Goal: Obtain resource: Download file/media

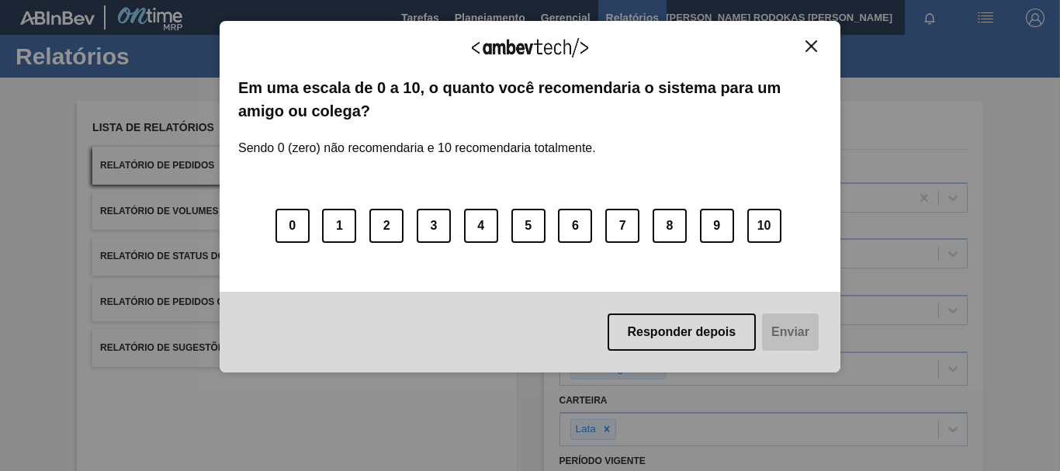
click at [800, 55] on div "Agradecemos seu feedback!" at bounding box center [529, 58] width 583 height 36
click at [812, 40] on img "Close" at bounding box center [811, 46] width 12 height 12
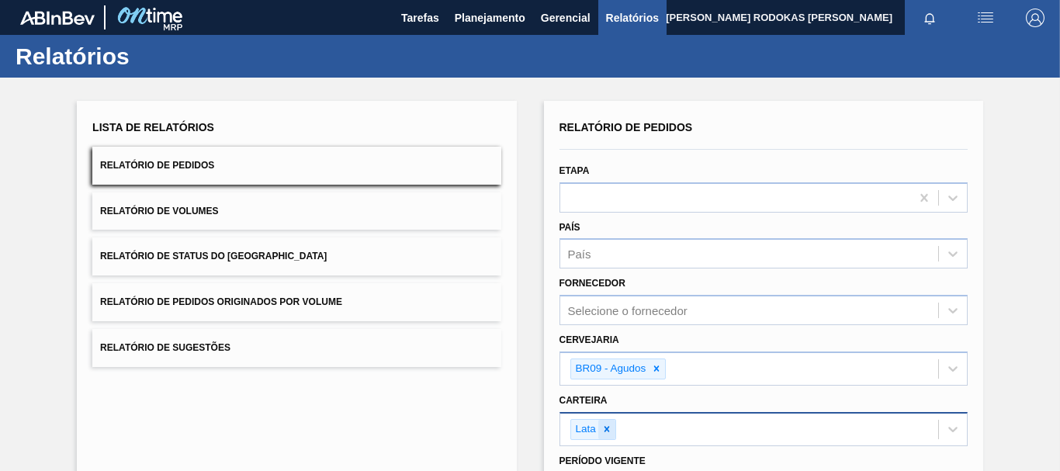
click at [610, 431] on icon at bounding box center [606, 429] width 11 height 11
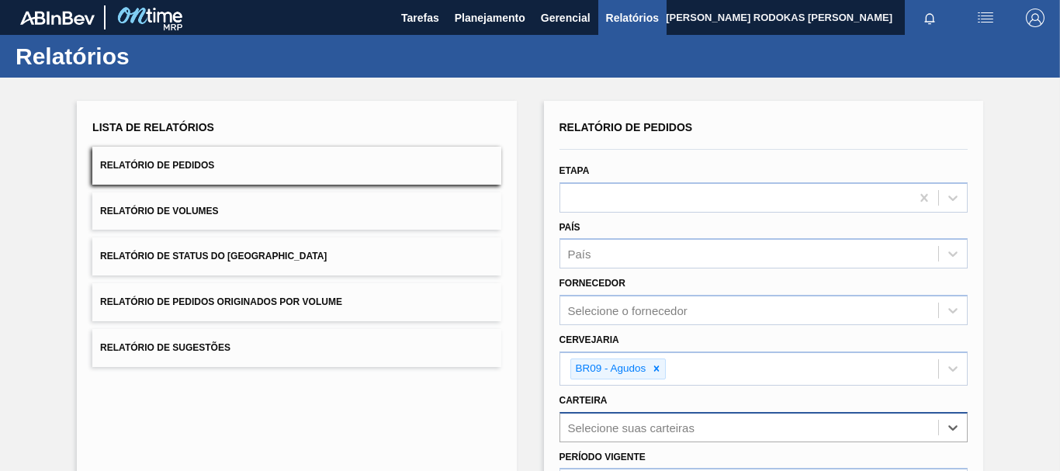
scroll to position [233, 0]
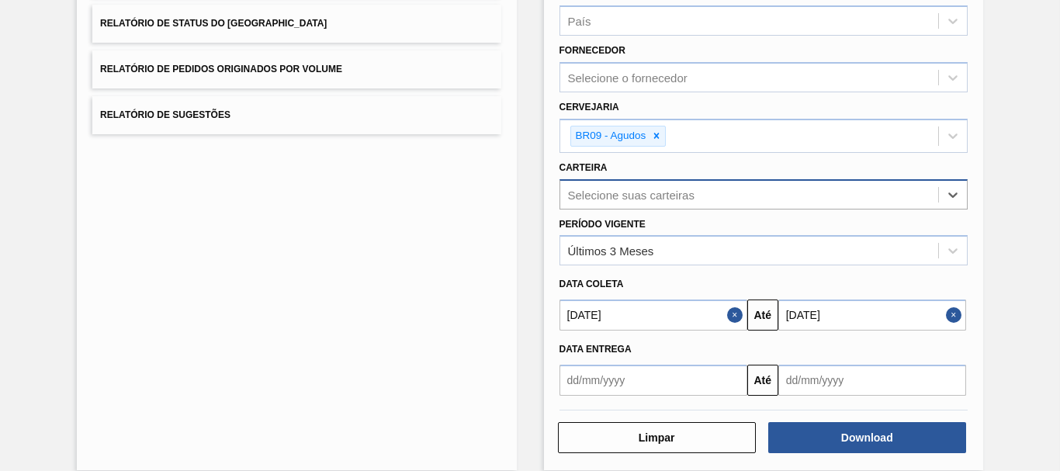
click at [727, 316] on button "Close" at bounding box center [737, 314] width 20 height 31
click at [954, 316] on button "Close" at bounding box center [956, 314] width 20 height 31
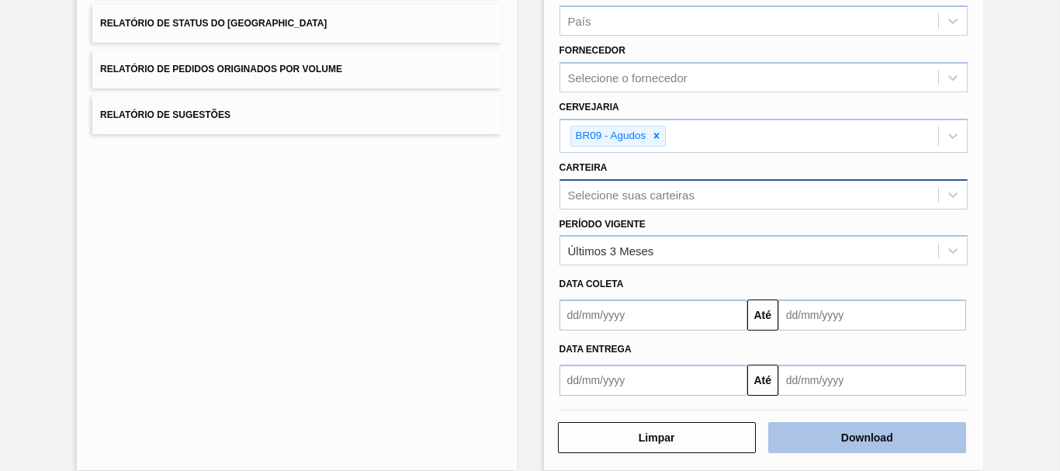
click at [861, 434] on button "Download" at bounding box center [867, 437] width 198 height 31
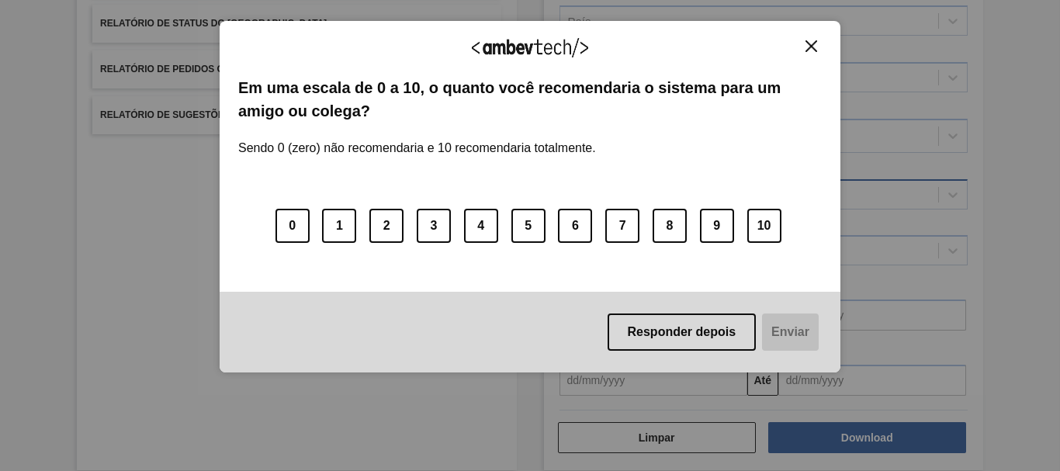
click at [813, 40] on button "Close" at bounding box center [810, 46] width 21 height 13
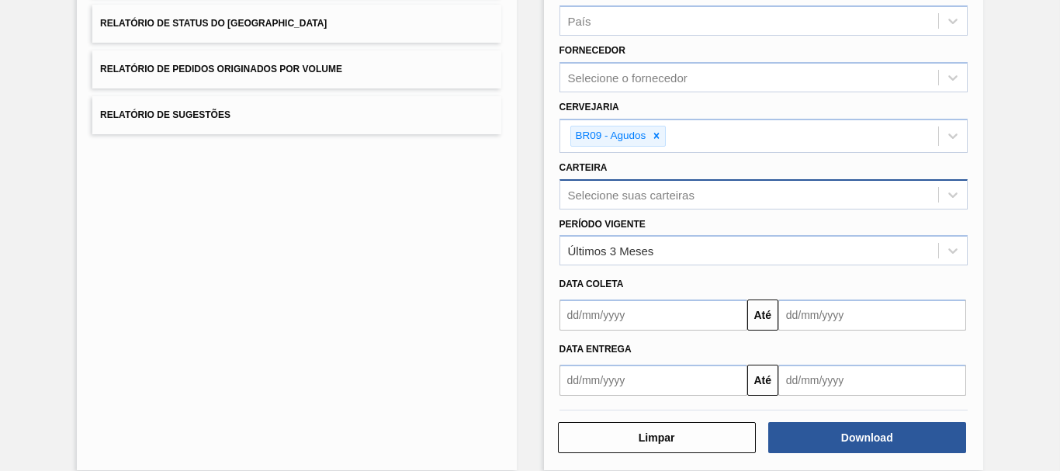
scroll to position [0, 0]
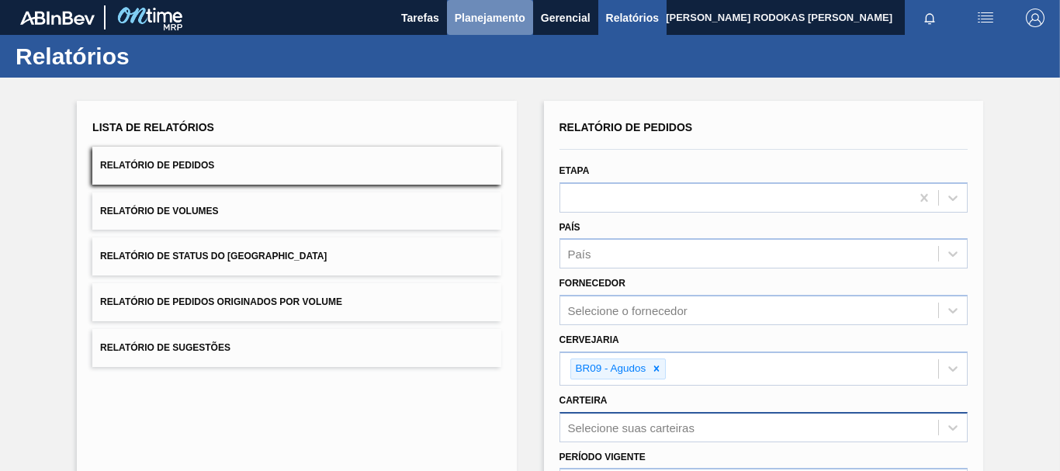
click at [456, 16] on span "Planejamento" at bounding box center [490, 18] width 71 height 19
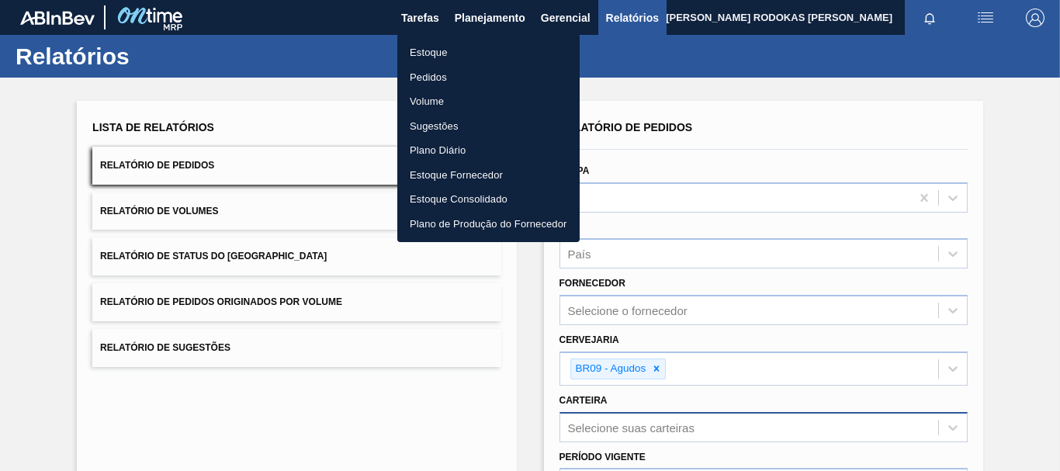
click at [603, 173] on div at bounding box center [530, 235] width 1060 height 471
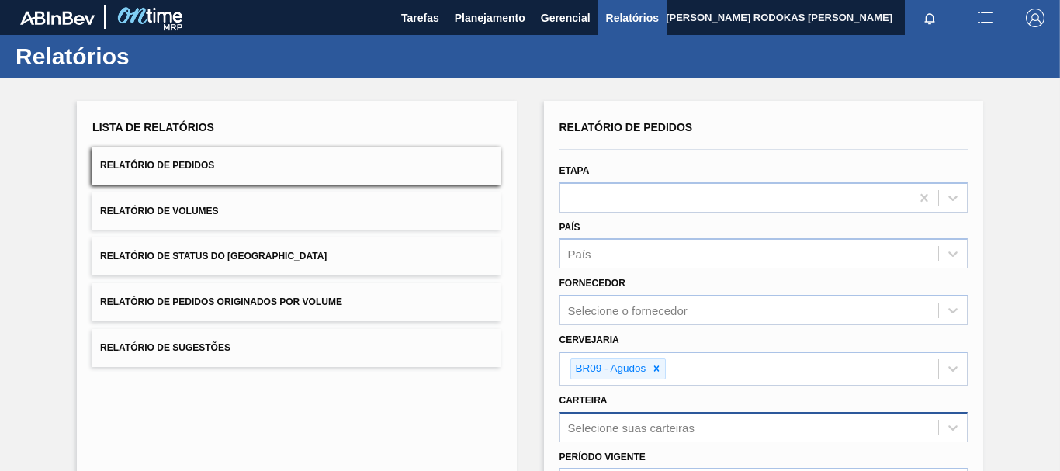
scroll to position [251, 0]
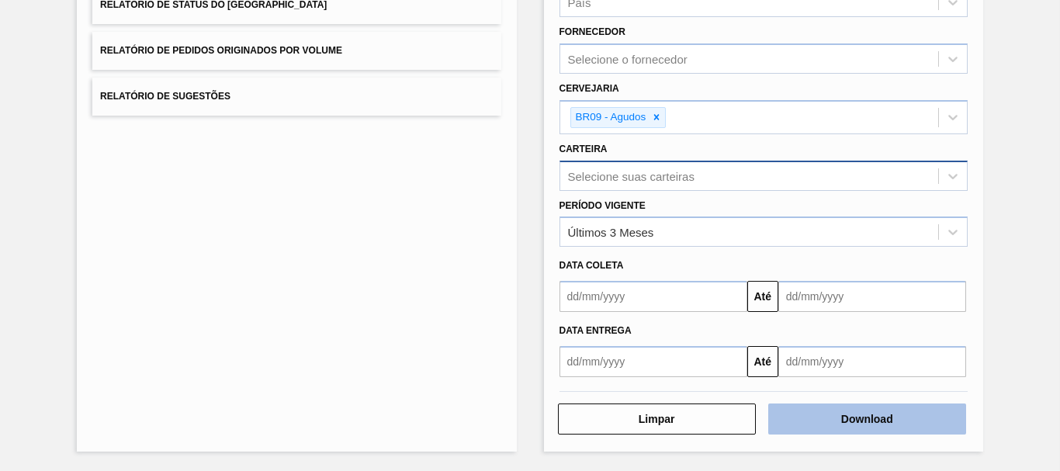
click at [829, 420] on button "Download" at bounding box center [867, 418] width 198 height 31
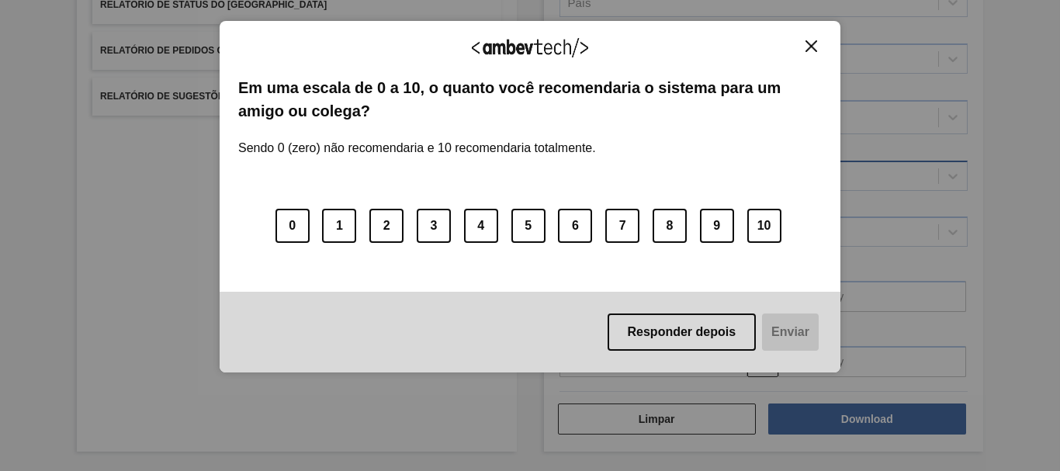
click at [815, 36] on div "Agradecemos seu feedback! Em uma escala de 0 a 10, o quanto você recomendaria o…" at bounding box center [530, 197] width 621 height 352
click at [814, 47] on img "Close" at bounding box center [811, 46] width 12 height 12
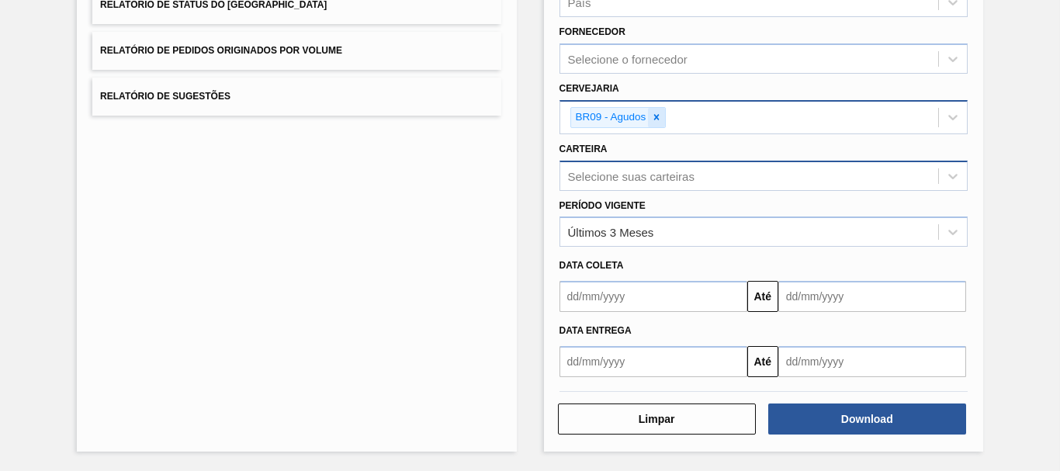
click at [662, 112] on div at bounding box center [656, 117] width 17 height 19
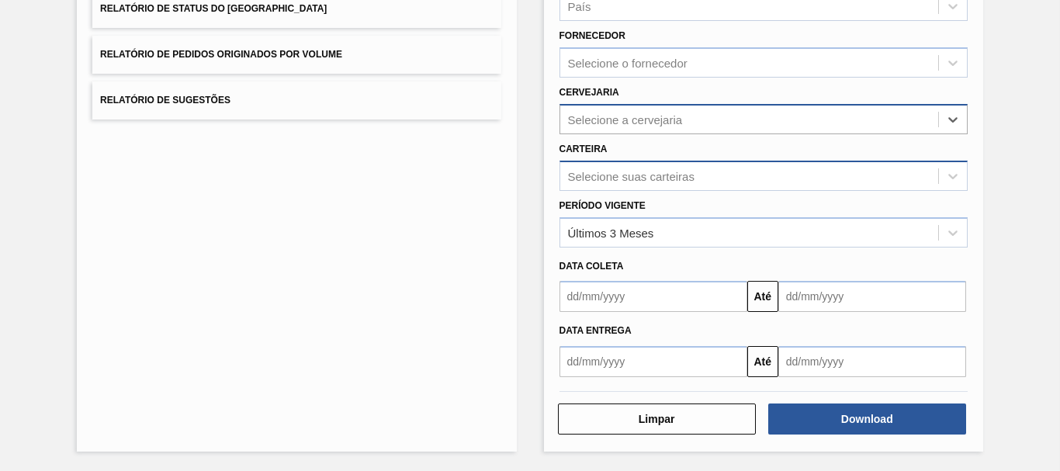
scroll to position [247, 0]
click at [659, 298] on input "text" at bounding box center [653, 296] width 188 height 31
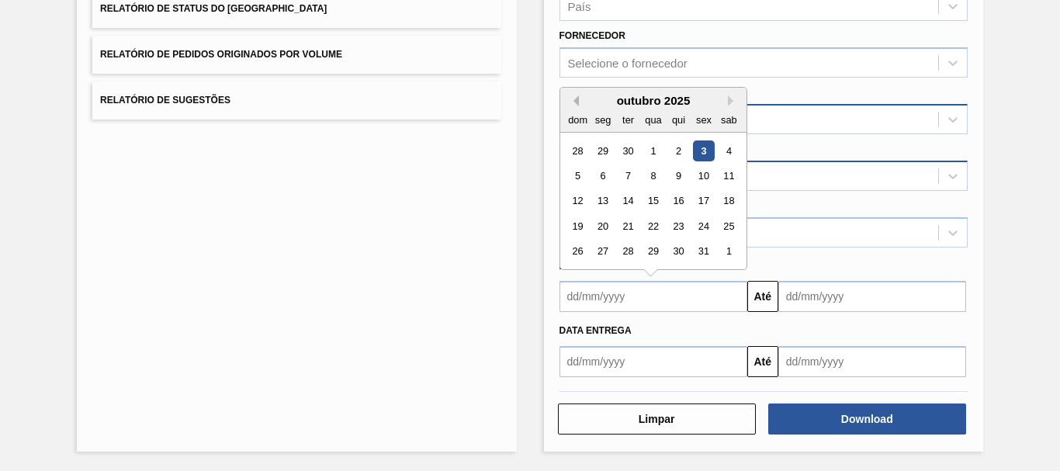
click at [574, 101] on button "Previous Month" at bounding box center [573, 100] width 11 height 11
click at [576, 140] on div "1" at bounding box center [577, 150] width 21 height 21
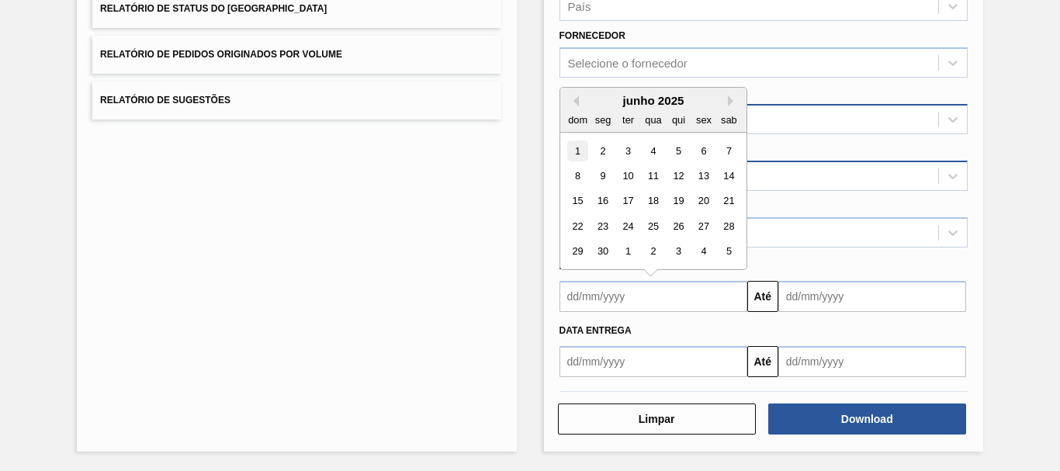
type input "[DATE]"
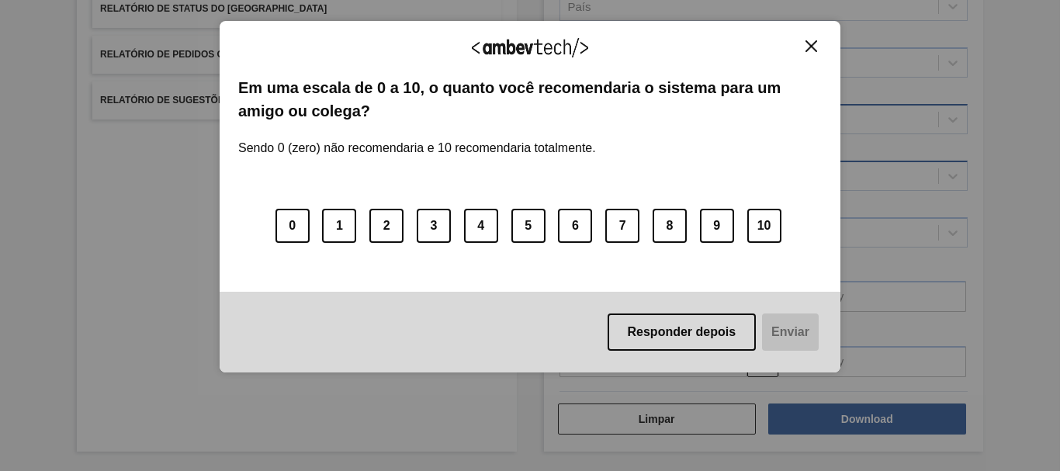
click at [804, 73] on div "Agradecemos seu feedback!" at bounding box center [529, 58] width 583 height 36
click at [818, 46] on button "Close" at bounding box center [810, 46] width 21 height 13
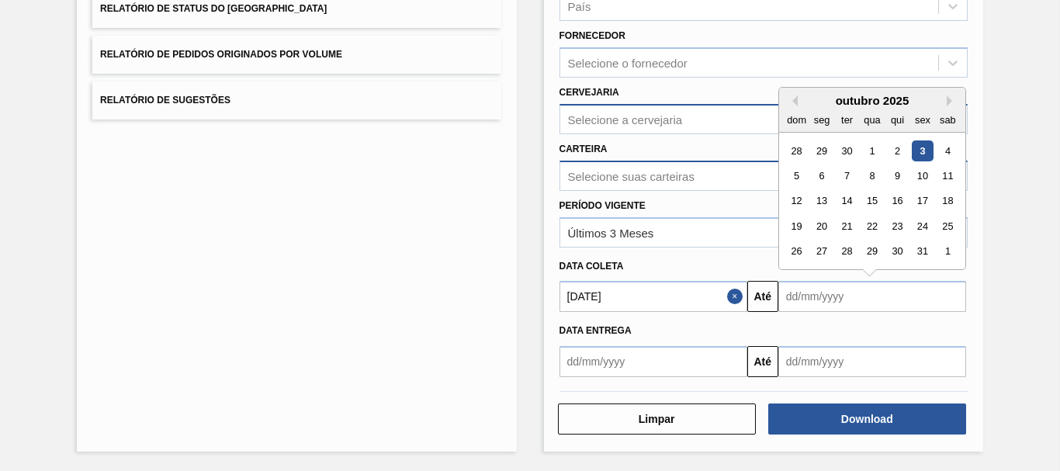
click at [904, 290] on input "text" at bounding box center [872, 296] width 188 height 31
click at [952, 257] on div "1" at bounding box center [947, 251] width 21 height 21
type input "[DATE]"
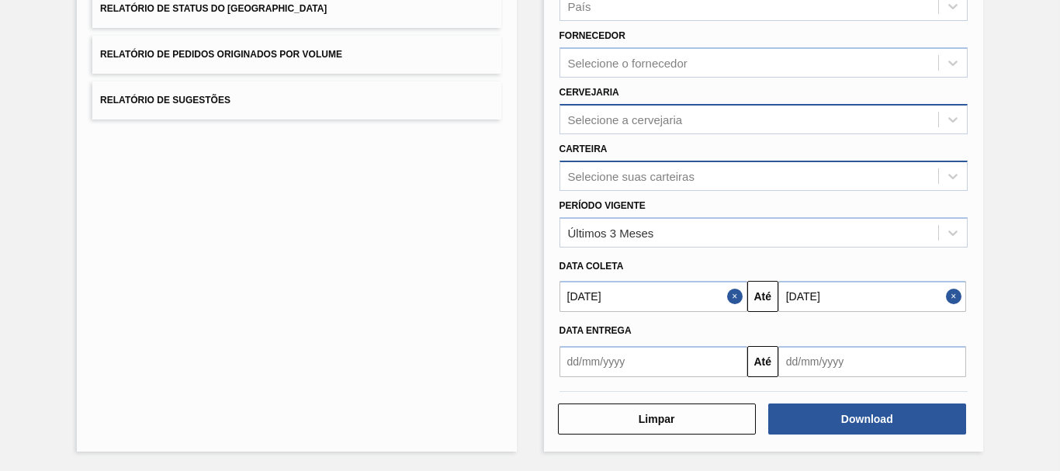
click at [949, 292] on button "Close" at bounding box center [956, 296] width 20 height 31
click at [887, 296] on input "text" at bounding box center [872, 296] width 188 height 31
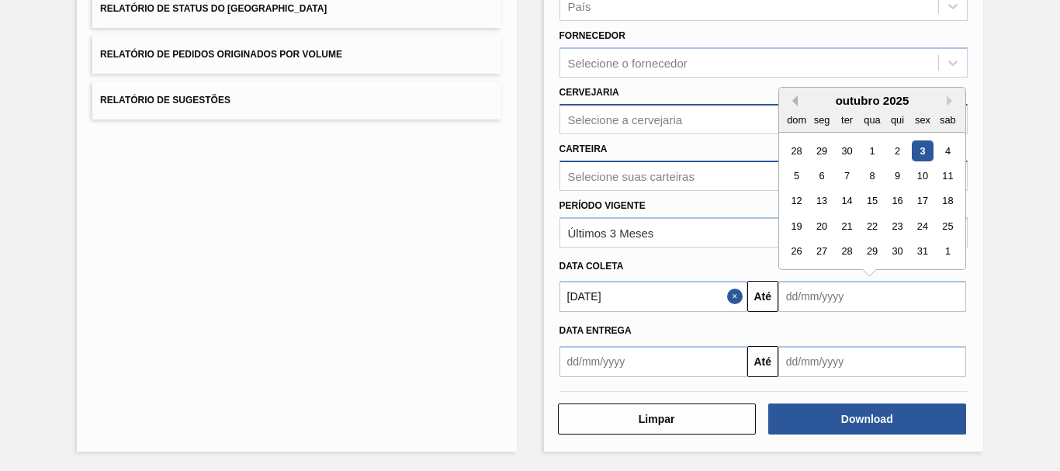
click at [791, 101] on button "Previous Month" at bounding box center [792, 100] width 11 height 11
click at [912, 226] on div "27" at bounding box center [921, 226] width 21 height 21
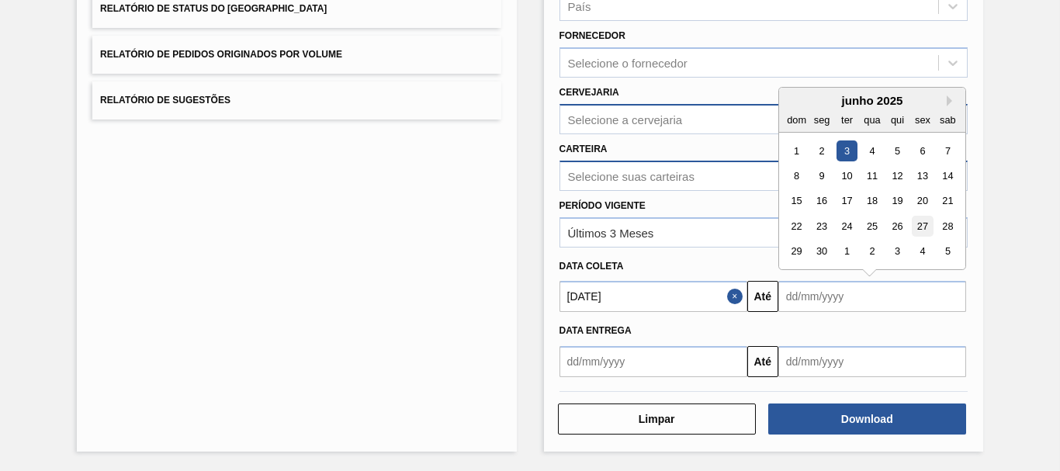
type input "[DATE]"
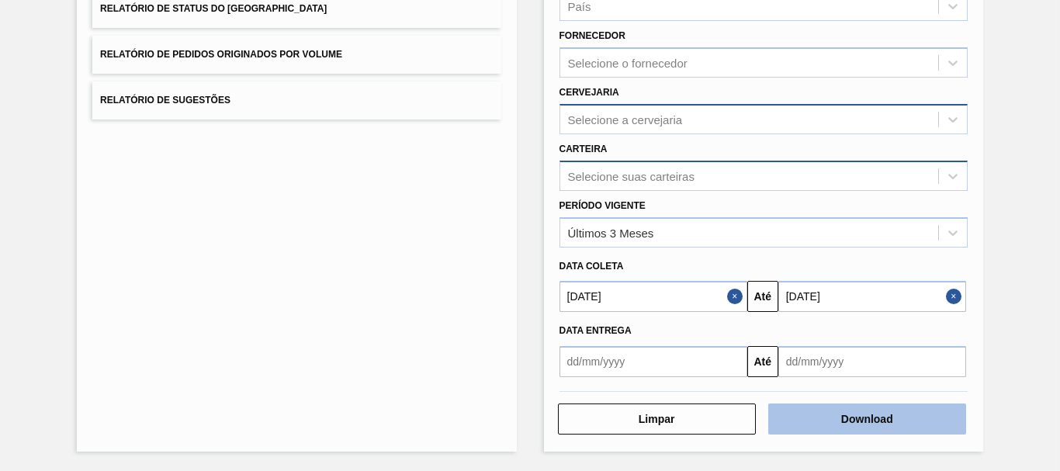
click at [866, 412] on button "Download" at bounding box center [867, 418] width 198 height 31
